Goal: Information Seeking & Learning: Learn about a topic

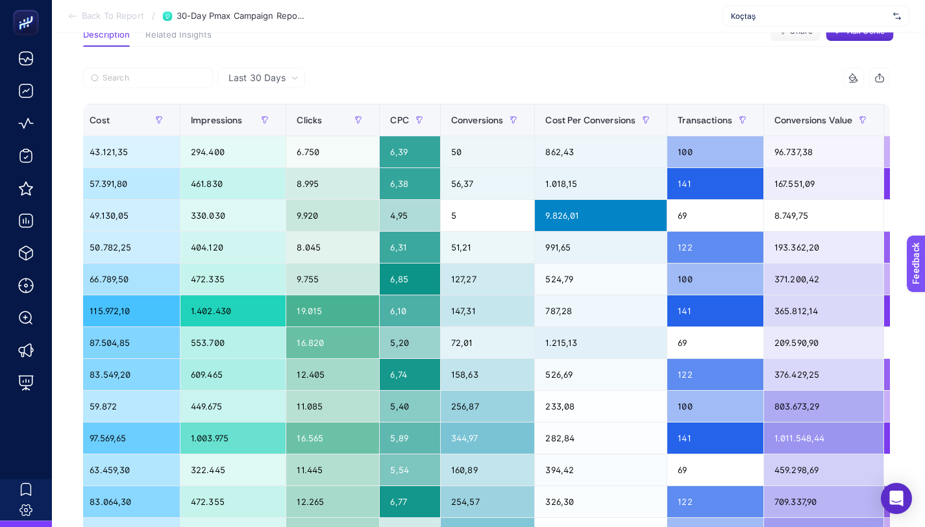
scroll to position [0, 417]
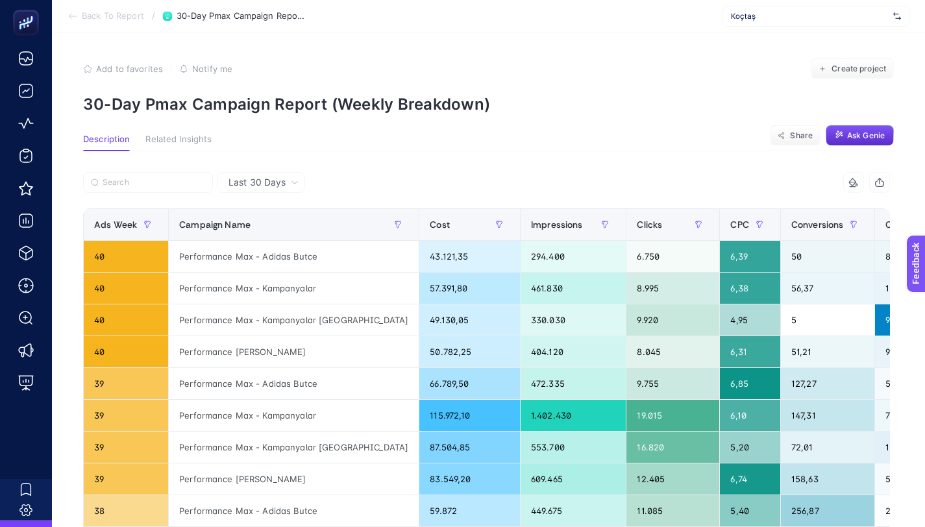
click at [90, 14] on span "Back To Report" at bounding box center [113, 16] width 62 height 10
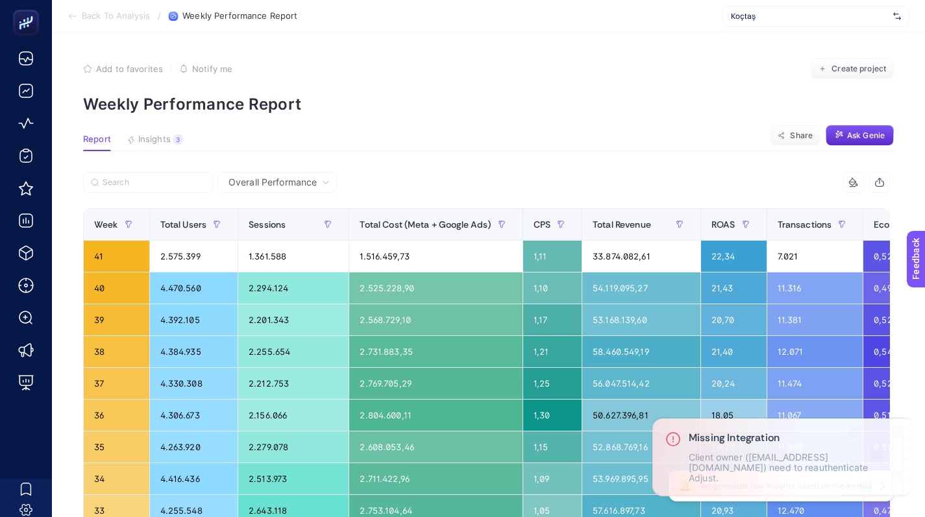
click at [90, 15] on span "Back To Analysis" at bounding box center [116, 16] width 68 height 10
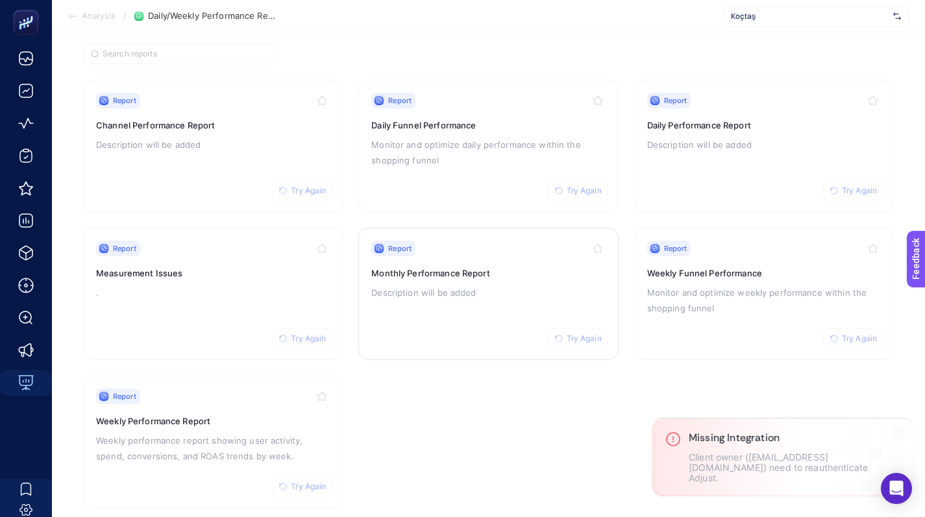
scroll to position [106, 0]
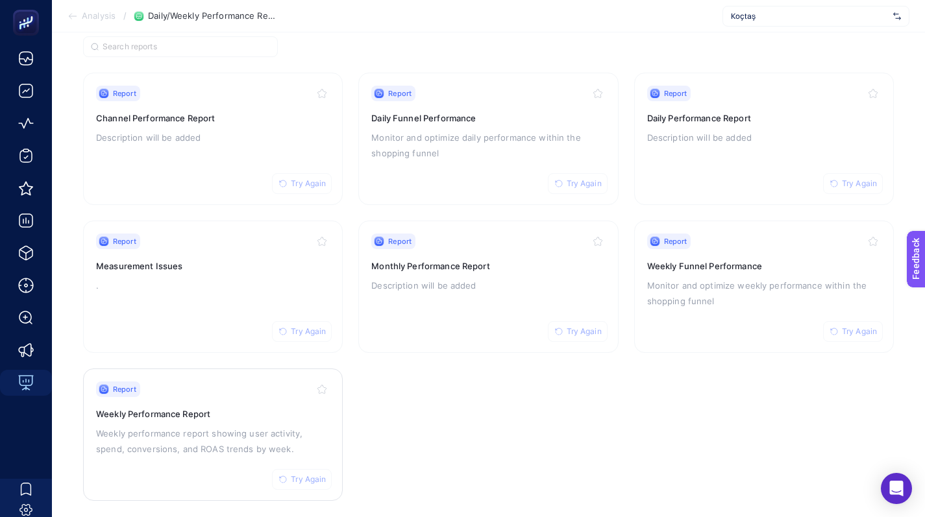
click at [282, 476] on icon "button" at bounding box center [283, 480] width 8 height 8
click at [199, 460] on div "Report Try Again Weekly Performance Report Weekly performance report showing us…" at bounding box center [213, 435] width 234 height 106
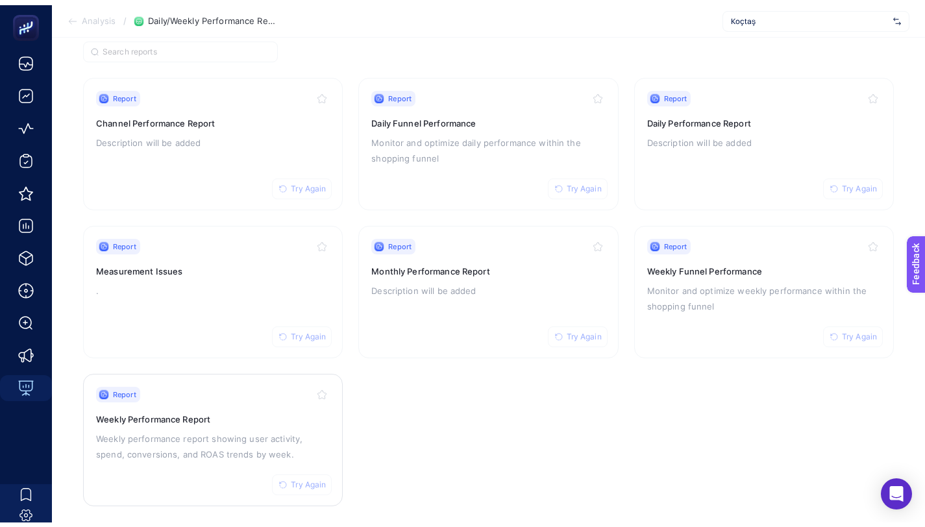
scroll to position [58, 0]
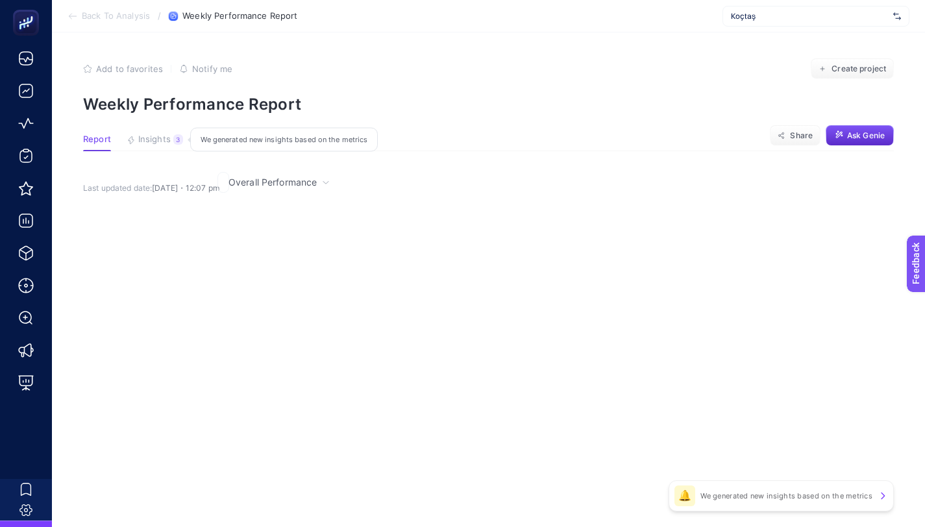
click at [143, 135] on span "Insights" at bounding box center [154, 139] width 32 height 10
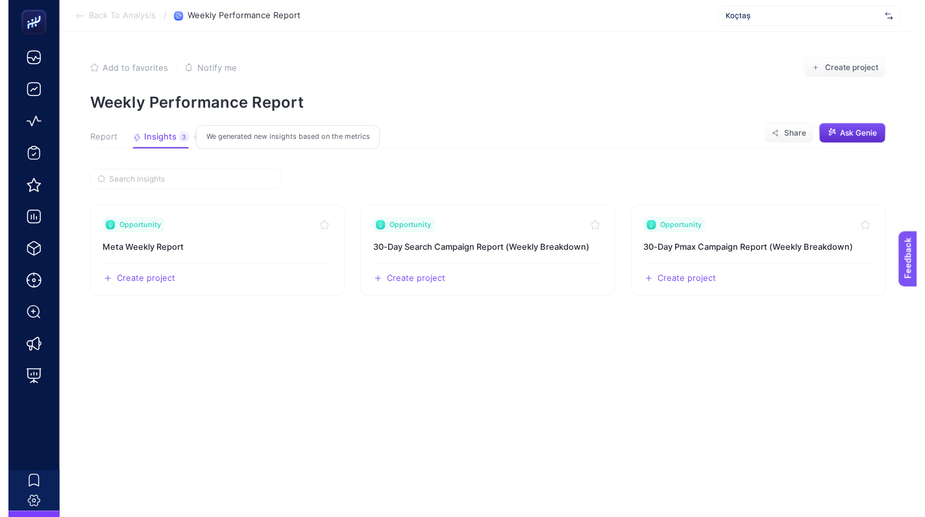
scroll to position [0, 0]
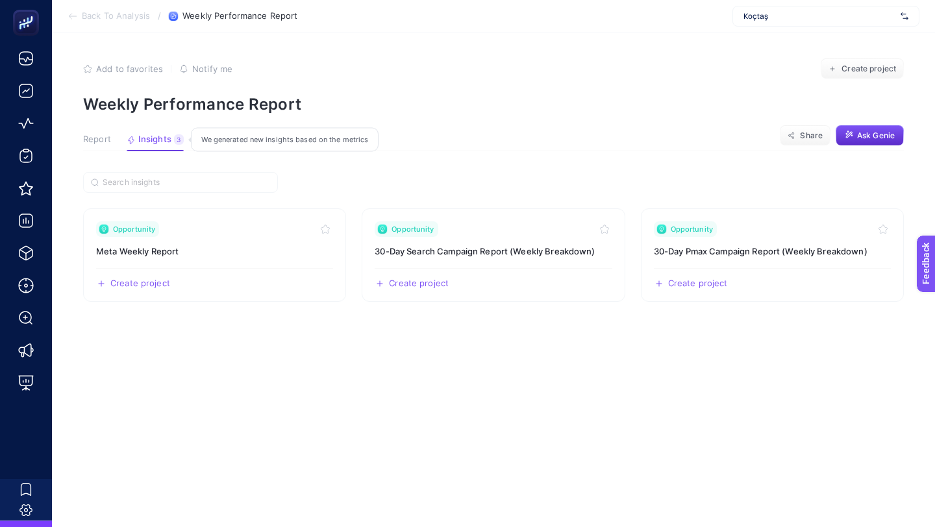
click at [146, 137] on span "Insights" at bounding box center [154, 139] width 33 height 10
click at [737, 247] on h3 "30-Day Pmax Campaign Report (Weekly Breakdown)" at bounding box center [772, 251] width 237 height 13
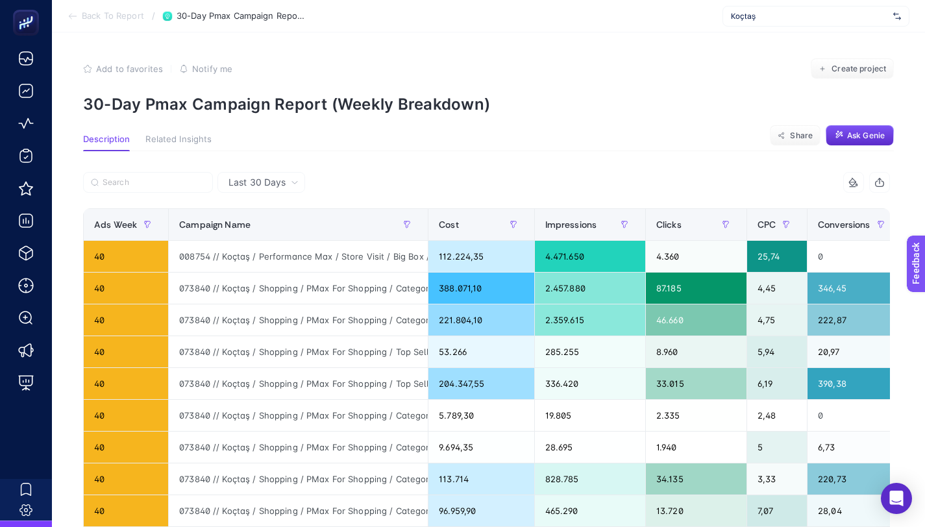
click at [740, 8] on div "Koçtaş" at bounding box center [816, 16] width 187 height 21
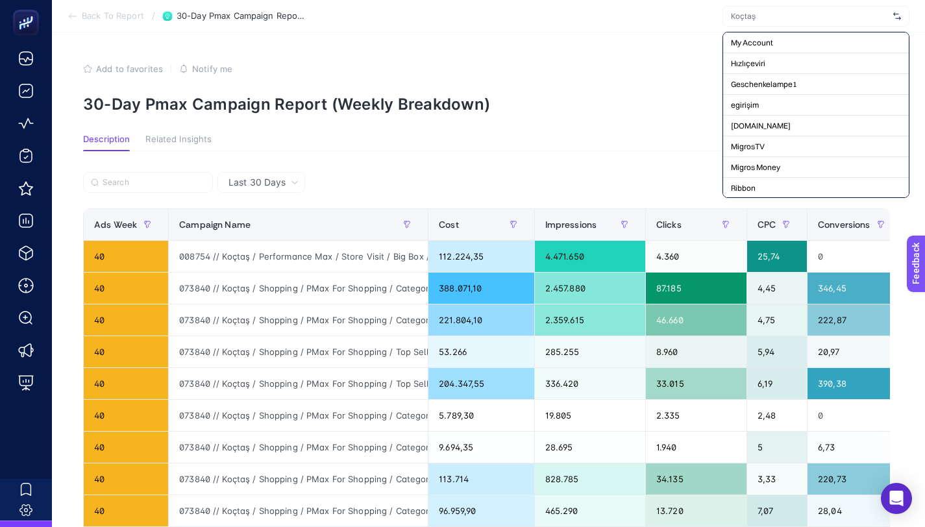
click at [739, 14] on input "text" at bounding box center [809, 16] width 157 height 10
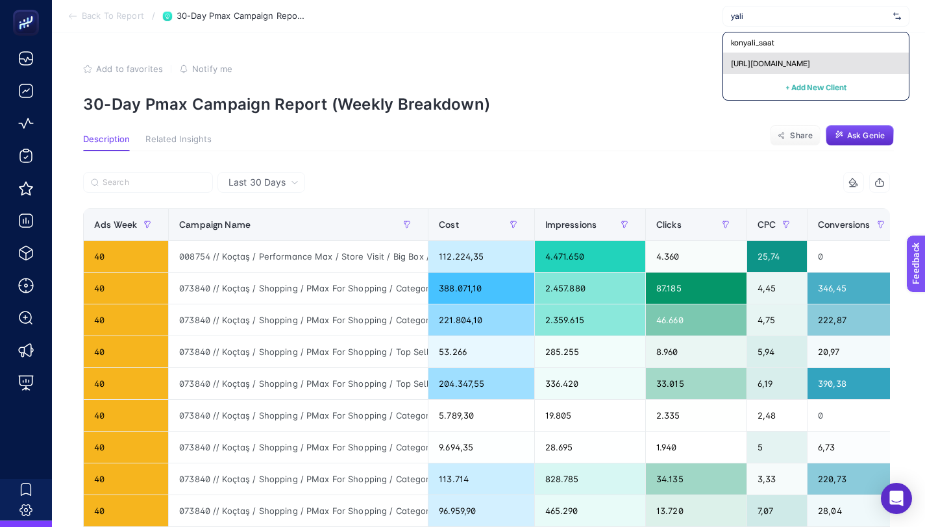
type input "yali"
click at [761, 69] on div "[URL][DOMAIN_NAME]" at bounding box center [816, 63] width 186 height 21
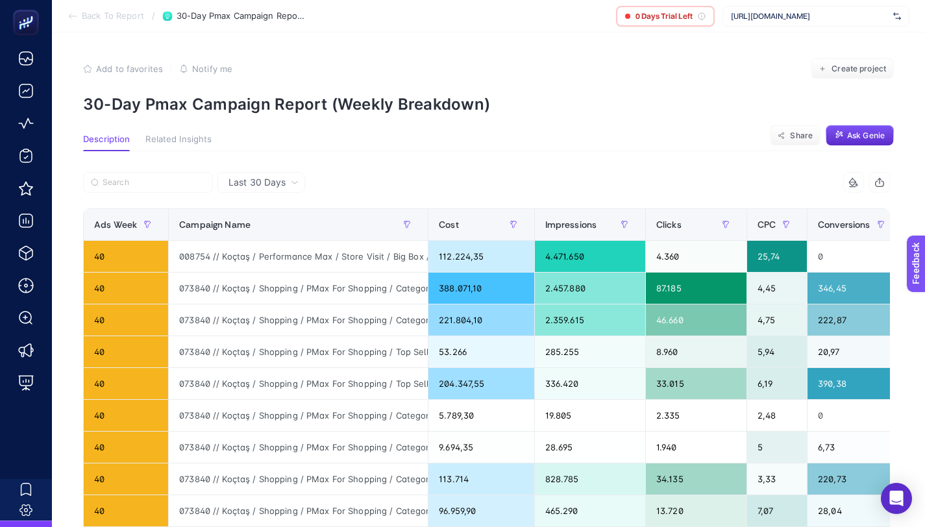
click at [407, 174] on div at bounding box center [285, 186] width 404 height 29
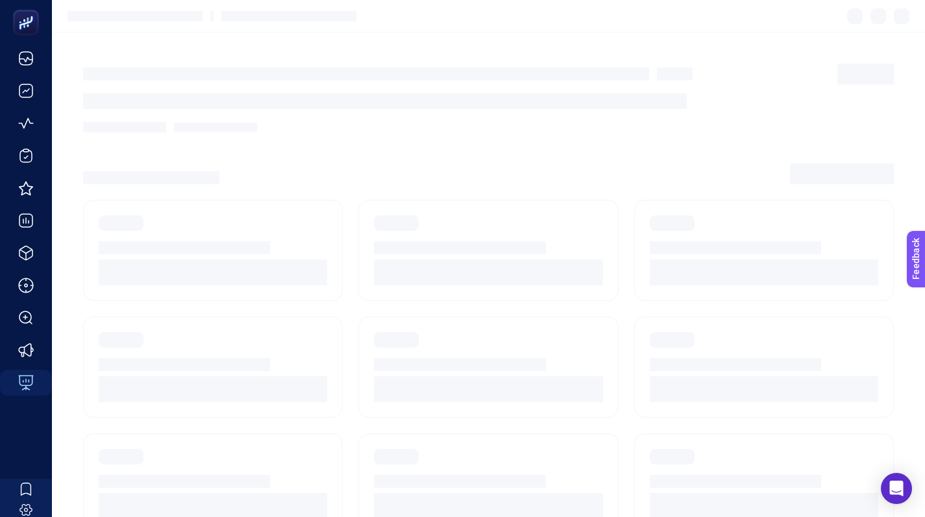
scroll to position [106, 0]
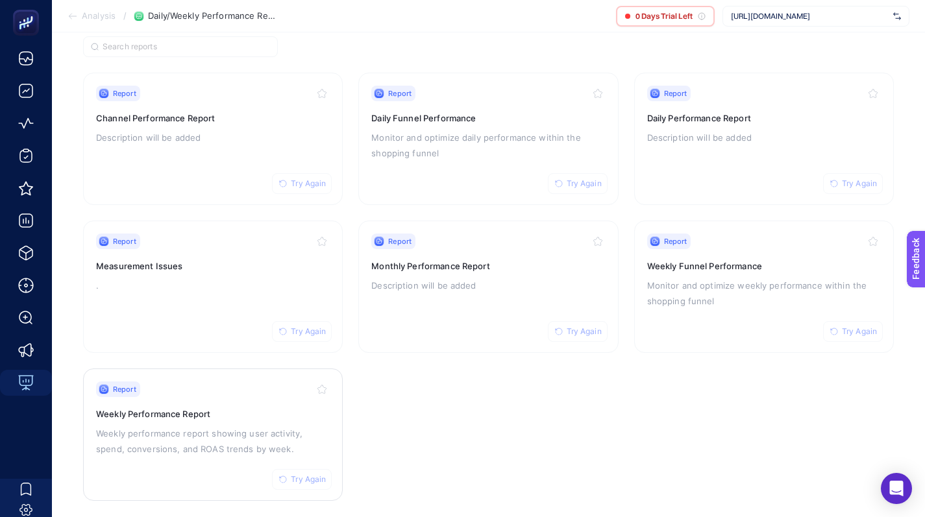
click at [306, 475] on span "Try Again" at bounding box center [308, 480] width 35 height 10
click at [269, 409] on h3 "Weekly Performance Report" at bounding box center [213, 414] width 234 height 13
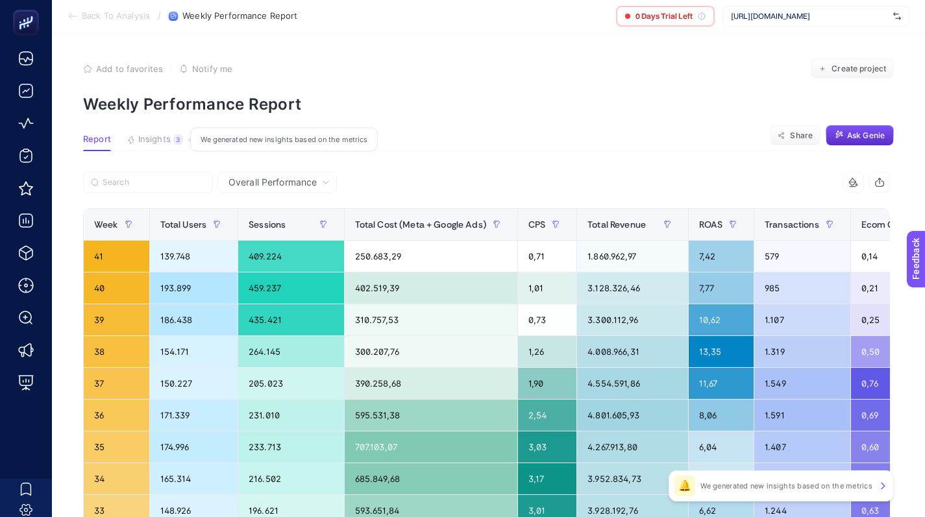
click at [148, 143] on span "Insights" at bounding box center [154, 139] width 32 height 10
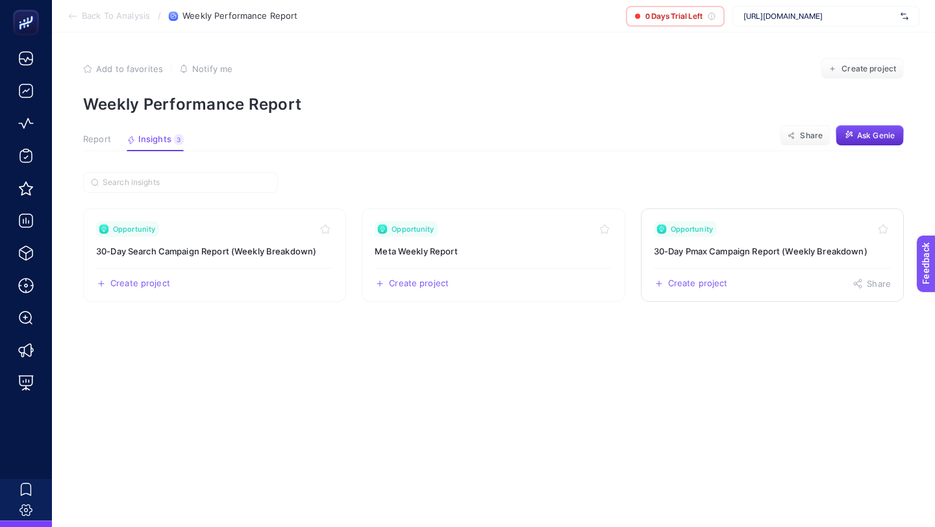
click at [828, 248] on h3 "30-Day Pmax Campaign Report (Weekly Breakdown)" at bounding box center [772, 251] width 237 height 13
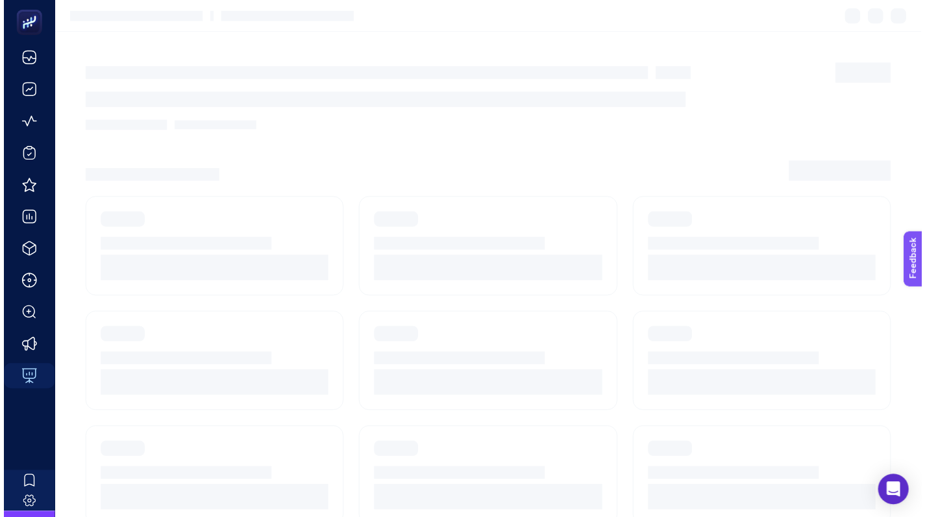
scroll to position [106, 0]
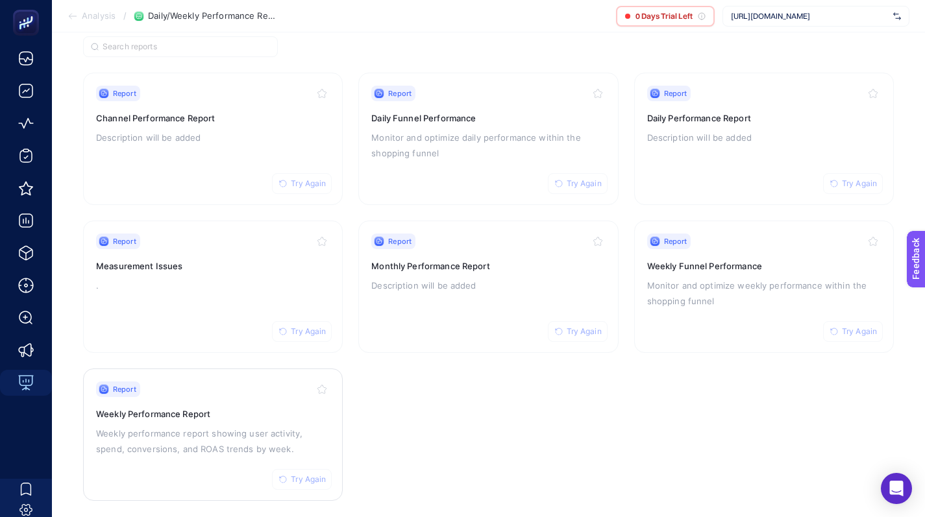
click at [307, 475] on span "Try Again" at bounding box center [308, 480] width 35 height 10
click at [273, 439] on p "Weekly performance report showing user activity, spend, conversions, and ROAS t…" at bounding box center [213, 441] width 234 height 31
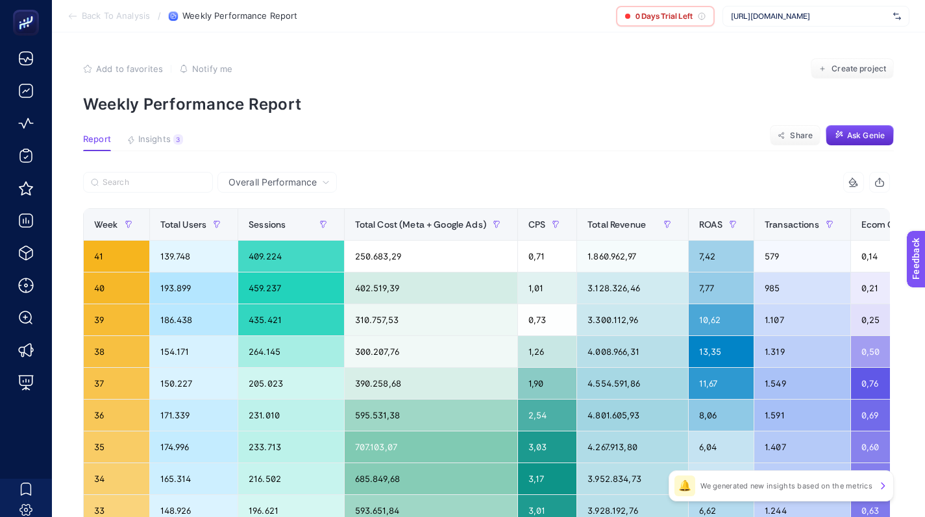
click at [158, 148] on button "Insights 3 We generated new insights based on the metrics" at bounding box center [155, 142] width 56 height 17
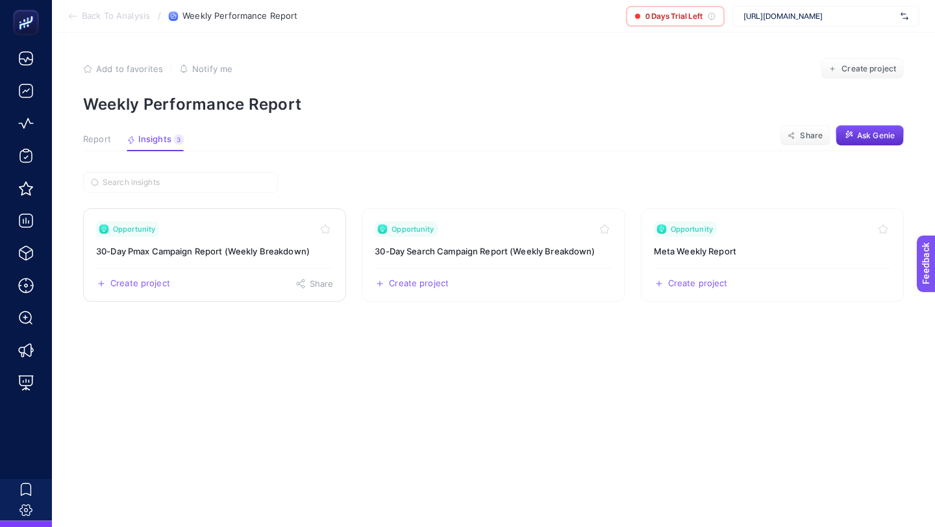
click at [314, 251] on h3 "30-Day Pmax Campaign Report (Weekly Breakdown)" at bounding box center [214, 251] width 237 height 13
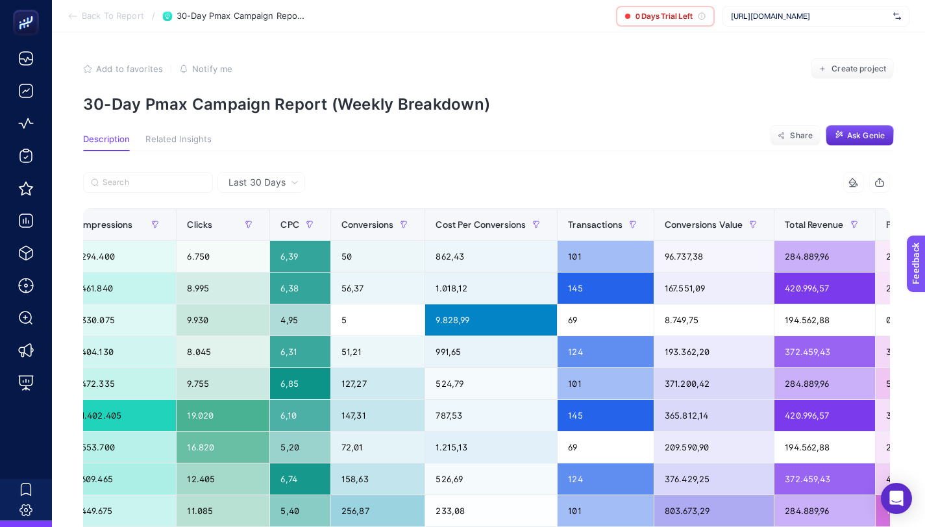
scroll to position [0, 452]
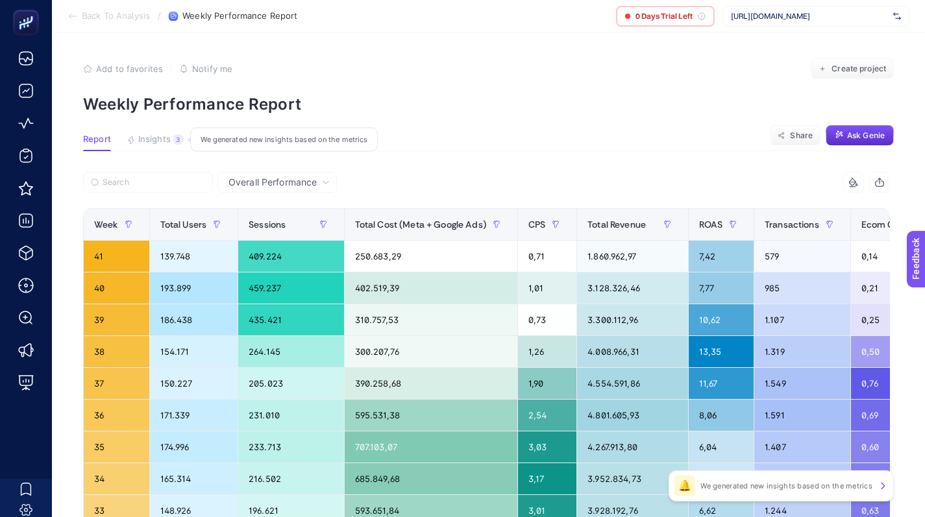
click at [178, 142] on div "3" at bounding box center [178, 139] width 10 height 10
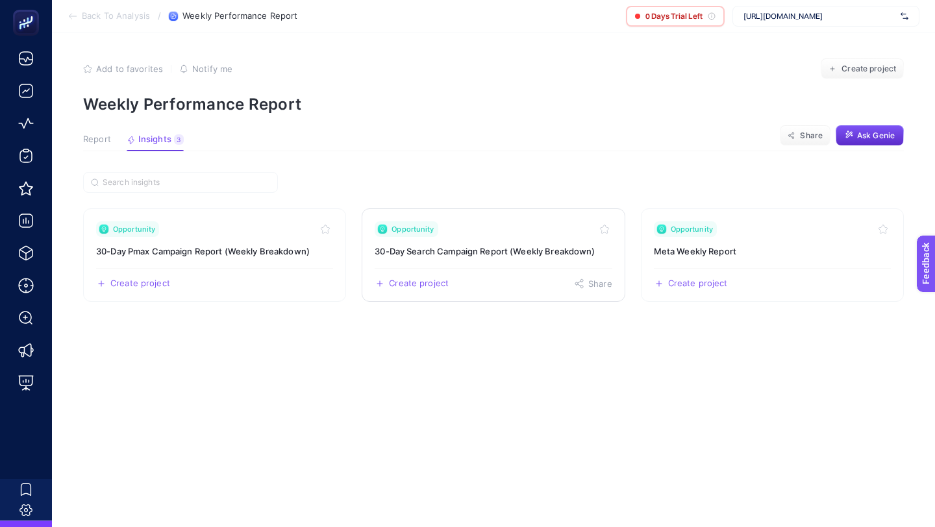
drag, startPoint x: 583, startPoint y: 262, endPoint x: 555, endPoint y: 240, distance: 35.6
click at [522, 254] on h3 "30-Day Search Campaign Report (Weekly Breakdown)" at bounding box center [493, 251] width 237 height 13
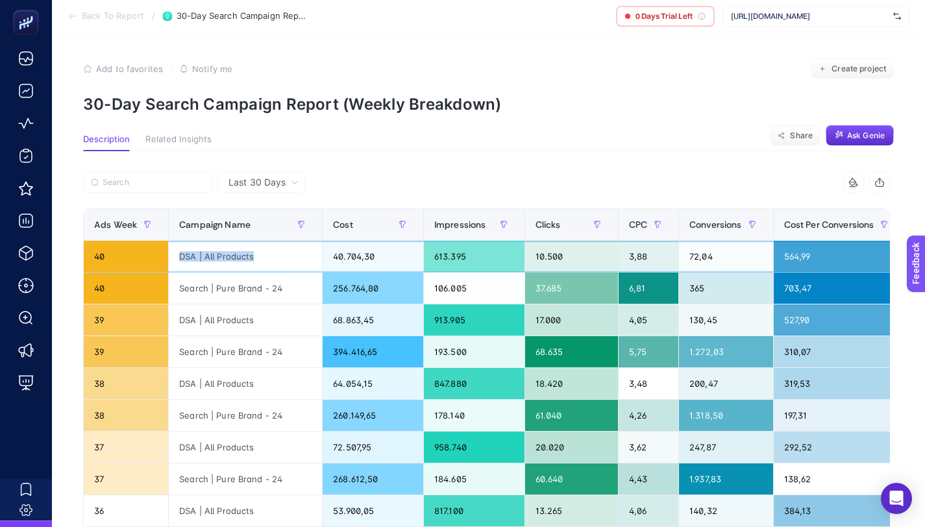
drag, startPoint x: 176, startPoint y: 257, endPoint x: 271, endPoint y: 258, distance: 95.4
click at [271, 258] on div "DSA | All Products" at bounding box center [245, 256] width 153 height 31
copy div "DSA | All Products"
drag, startPoint x: 97, startPoint y: 224, endPoint x: 288, endPoint y: 283, distance: 199.8
click at [288, 283] on table "Ads Week Campaign Name Cost Impressions Clicks CPC Conversions Cost Per Convers…" at bounding box center [815, 416] width 1465 height 417
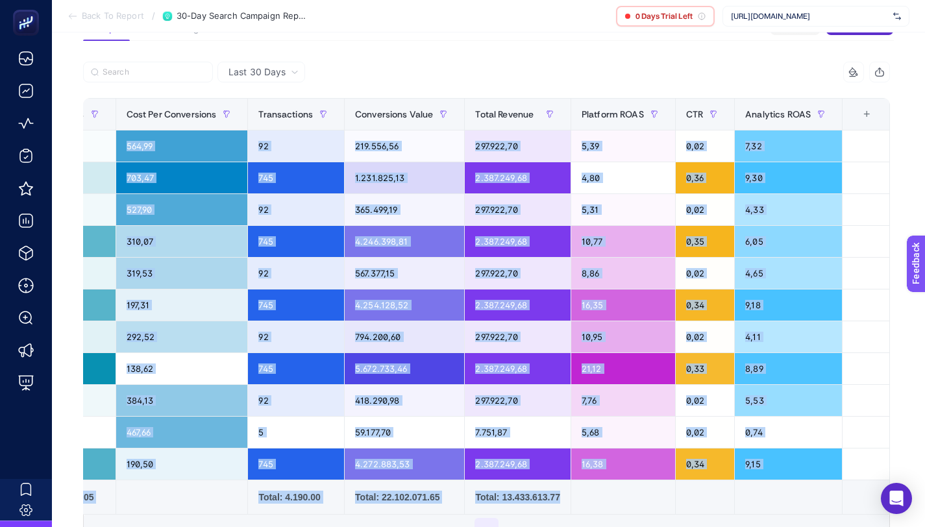
scroll to position [188, 0]
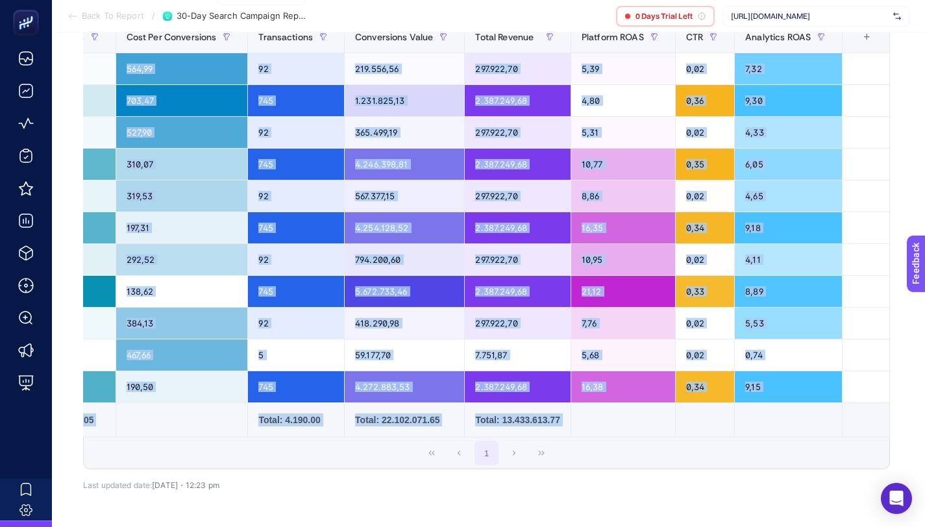
drag, startPoint x: 69, startPoint y: 210, endPoint x: 792, endPoint y: 489, distance: 774.9
click at [792, 489] on article "Add to favorites false Notify me Create project 30-Day Search Campaign Report (…" at bounding box center [488, 214] width 873 height 739
copy div "Ads Week Campaign Name Cost Impressions Clicks CPC Conversions Cost Per Convers…"
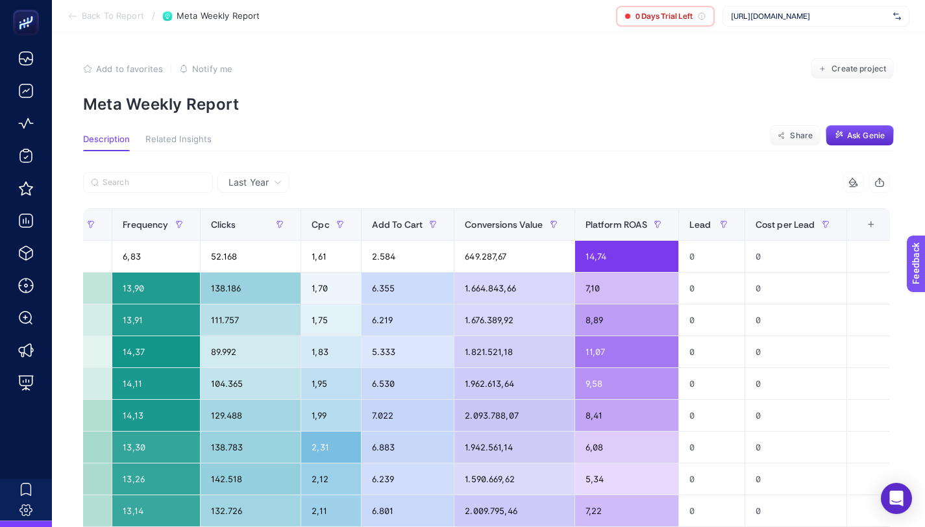
scroll to position [0, 335]
